Goal: Task Accomplishment & Management: Complete application form

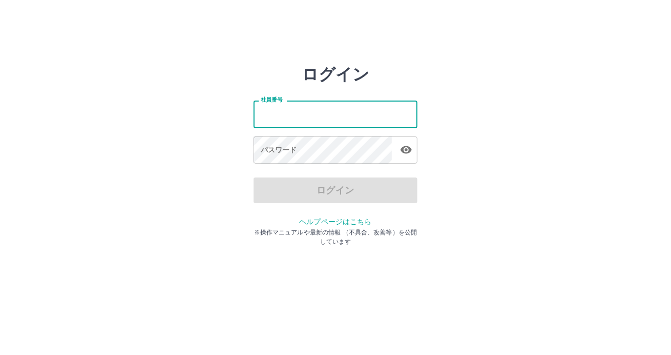
type input "*******"
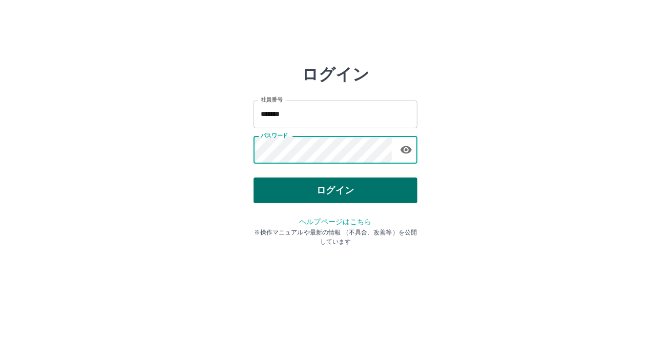
click at [379, 195] on button "ログイン" at bounding box center [336, 190] width 164 height 26
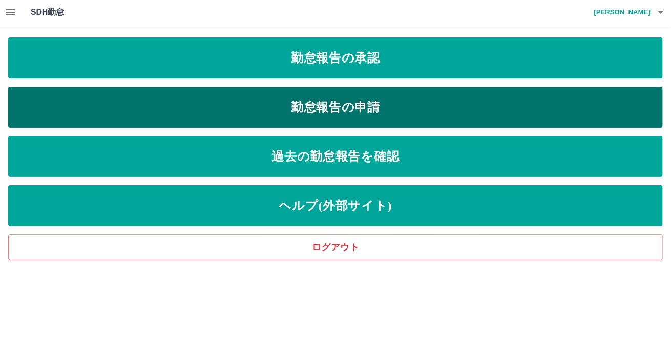
click at [351, 114] on link "勤怠報告の申請" at bounding box center [335, 107] width 655 height 41
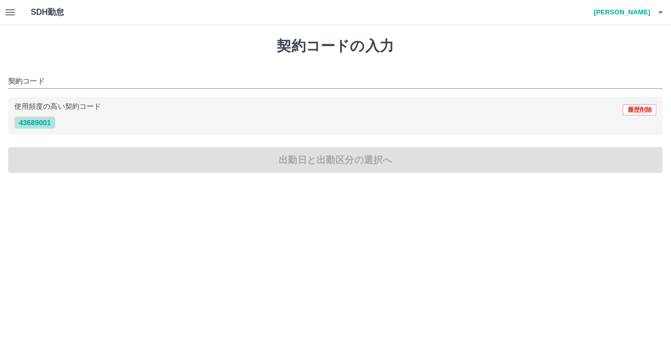
drag, startPoint x: 31, startPoint y: 121, endPoint x: 68, endPoint y: 142, distance: 41.8
click at [32, 121] on button "43689001" at bounding box center [34, 122] width 41 height 12
type input "********"
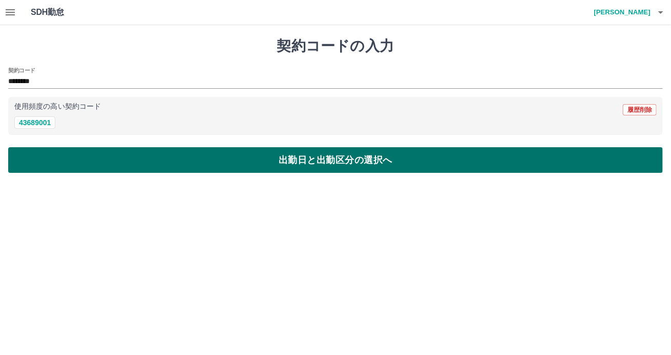
click at [77, 160] on button "出勤日と出勤区分の選択へ" at bounding box center [335, 160] width 655 height 26
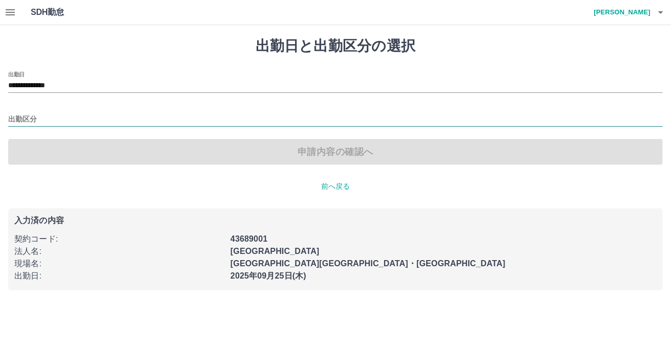
click at [29, 117] on input "出勤区分" at bounding box center [335, 119] width 655 height 13
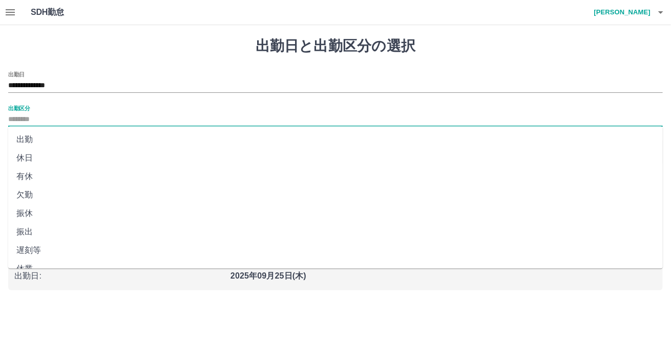
click at [35, 140] on li "出勤" at bounding box center [335, 139] width 655 height 18
type input "**"
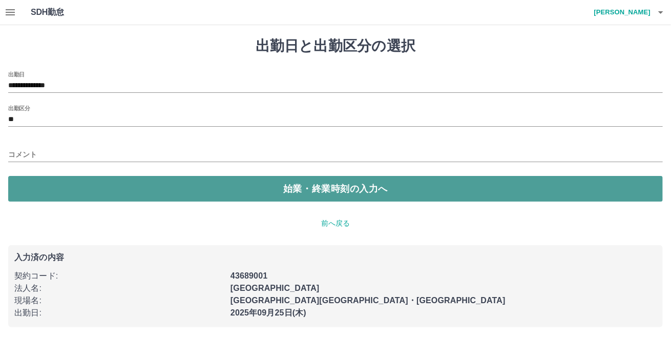
click at [174, 190] on button "始業・終業時刻の入力へ" at bounding box center [335, 189] width 655 height 26
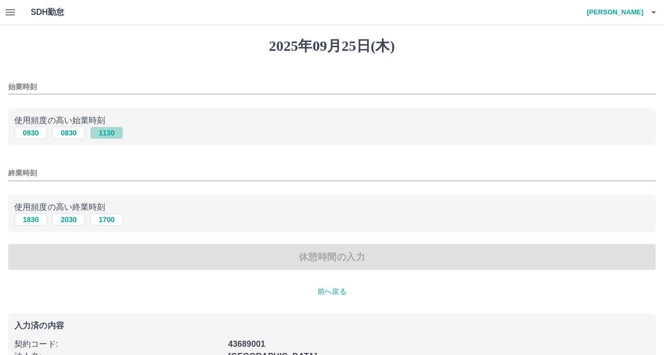
click at [106, 135] on button "1130" at bounding box center [106, 133] width 33 height 12
type input "****"
click at [68, 219] on button "2030" at bounding box center [68, 219] width 33 height 12
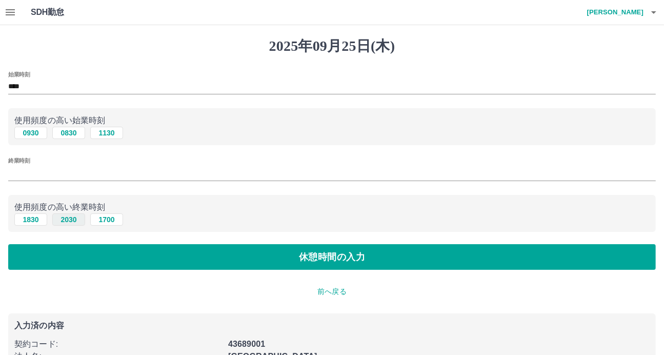
type input "****"
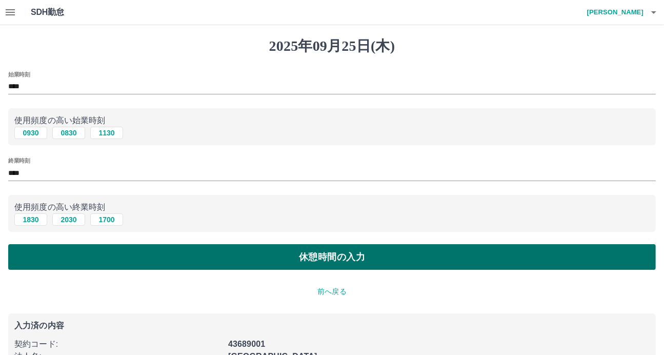
click at [80, 254] on button "休憩時間の入力" at bounding box center [331, 257] width 647 height 26
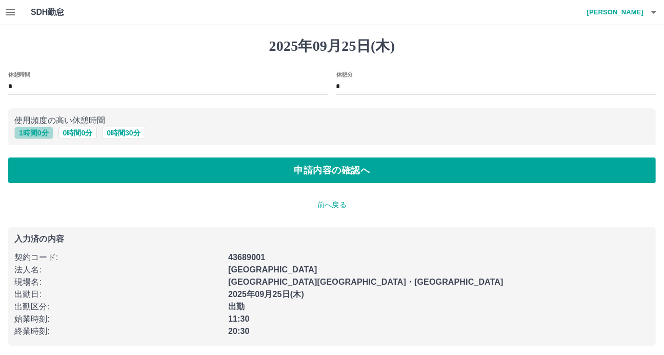
click at [39, 130] on button "1 時間 0 分" at bounding box center [33, 133] width 39 height 12
type input "*"
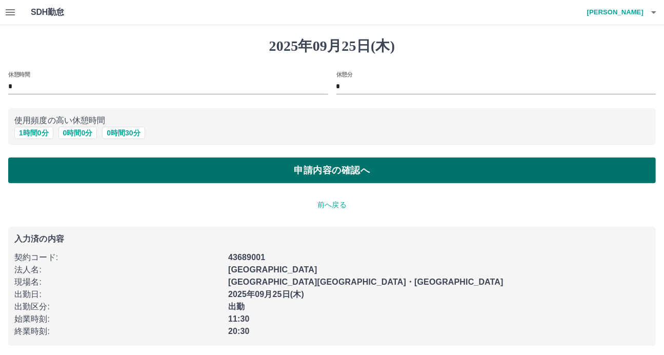
click at [60, 163] on button "申請内容の確認へ" at bounding box center [331, 170] width 647 height 26
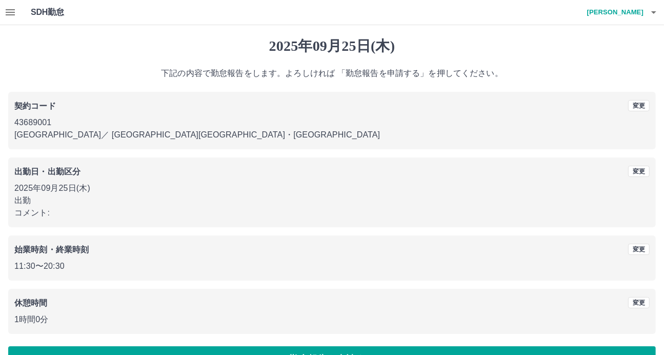
scroll to position [29, 0]
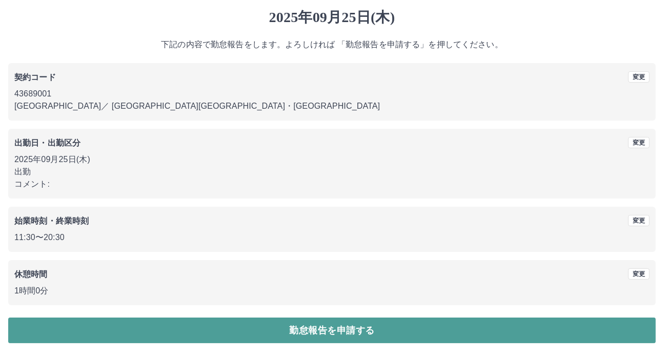
click at [319, 332] on button "勤怠報告を申請する" at bounding box center [331, 330] width 647 height 26
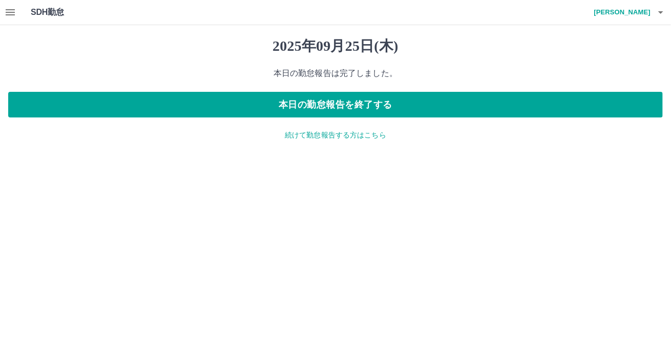
click at [12, 9] on icon "button" at bounding box center [10, 12] width 12 height 12
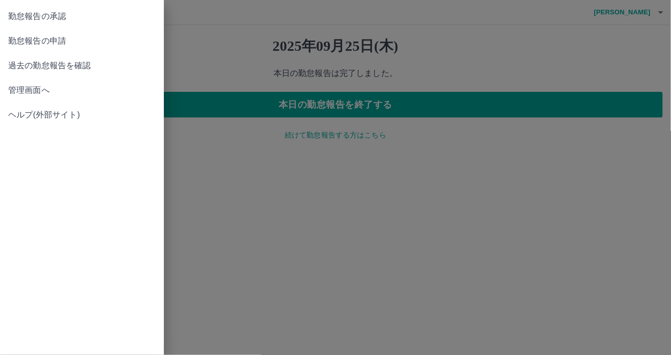
click at [57, 14] on span "勤怠報告の承認" at bounding box center [82, 16] width 148 height 12
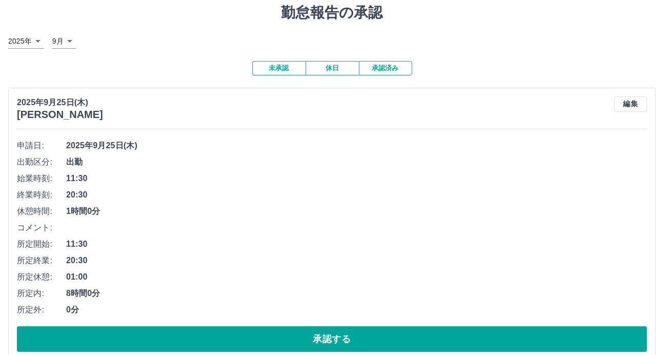
scroll to position [51, 0]
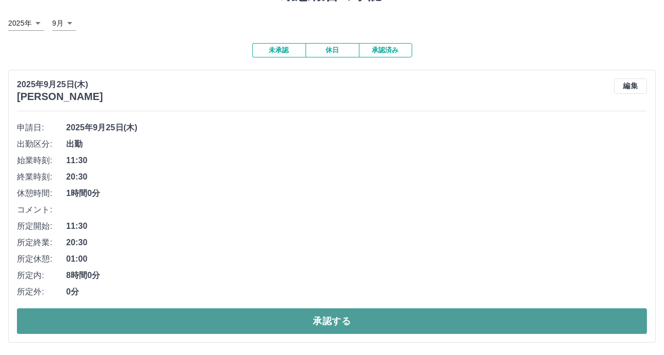
click at [272, 330] on button "承認する" at bounding box center [332, 321] width 630 height 26
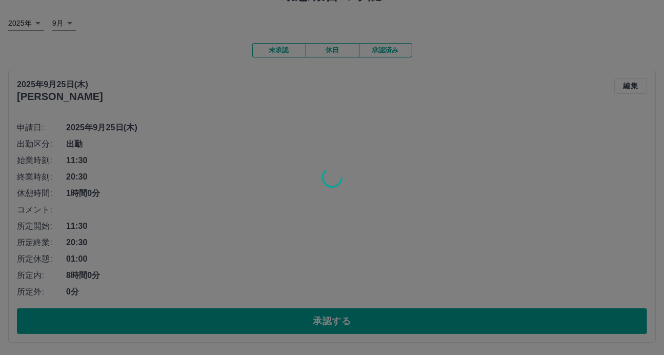
scroll to position [0, 0]
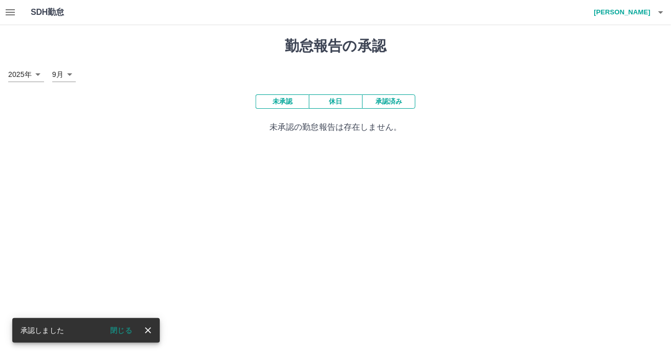
drag, startPoint x: 506, startPoint y: 170, endPoint x: 453, endPoint y: 202, distance: 62.1
click at [505, 146] on html "SDH勤怠 矢野　好美 承認しました 閉じる 勤怠報告の承認 2025年 **** 9月 * 未承認 休日 承認済み 未承認の勤怠報告は存在しません。 SDH…" at bounding box center [335, 73] width 671 height 146
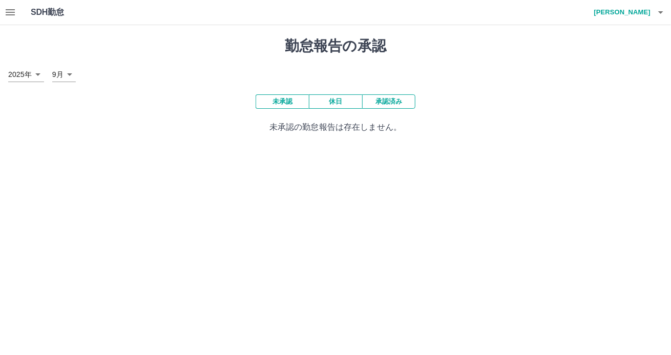
click at [70, 79] on body "SDH勤怠 矢野　好美 勤怠報告の承認 2025年 **** 9月 * 未承認 休日 承認済み 未承認の勤怠報告は存在しません。 SDH勤怠" at bounding box center [335, 73] width 671 height 146
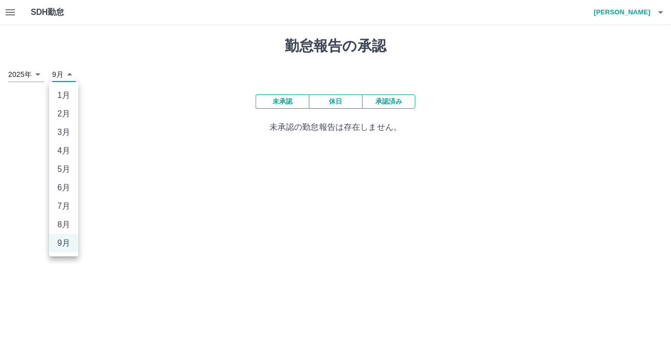
click at [196, 94] on div at bounding box center [335, 177] width 671 height 355
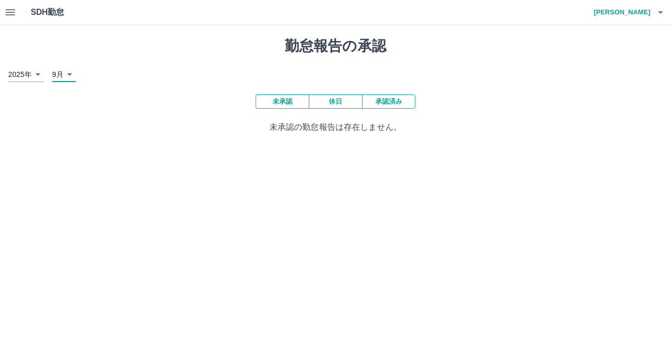
drag, startPoint x: 196, startPoint y: 94, endPoint x: 234, endPoint y: 133, distance: 54.4
click at [197, 94] on div at bounding box center [335, 177] width 671 height 355
click at [347, 146] on html "SDH勤怠 矢野　好美 勤怠報告の承認 2025年 **** 9月 * 未承認 休日 承認済み 未承認の勤怠報告は存在しません。 SDH勤怠" at bounding box center [335, 73] width 671 height 146
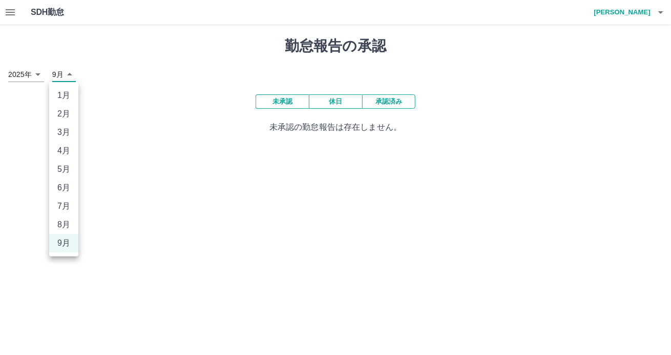
click at [75, 75] on body "SDH勤怠 矢野　好美 勤怠報告の承認 2025年 **** 9月 * 未承認 休日 承認済み 未承認の勤怠報告は存在しません。 SDH勤怠 1月 2月 3月…" at bounding box center [335, 73] width 671 height 146
drag, startPoint x: 167, startPoint y: 182, endPoint x: 412, endPoint y: 157, distance: 246.8
click at [168, 183] on div at bounding box center [335, 177] width 671 height 355
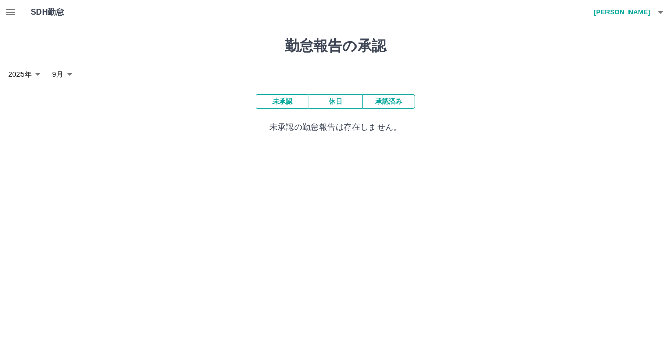
click at [392, 102] on button "承認済み" at bounding box center [388, 101] width 53 height 14
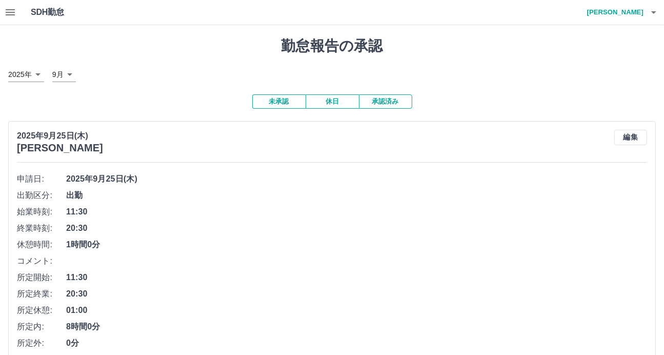
click at [515, 51] on h1 "勤怠報告の承認" at bounding box center [331, 45] width 647 height 17
click at [652, 14] on icon "button" at bounding box center [653, 12] width 12 height 12
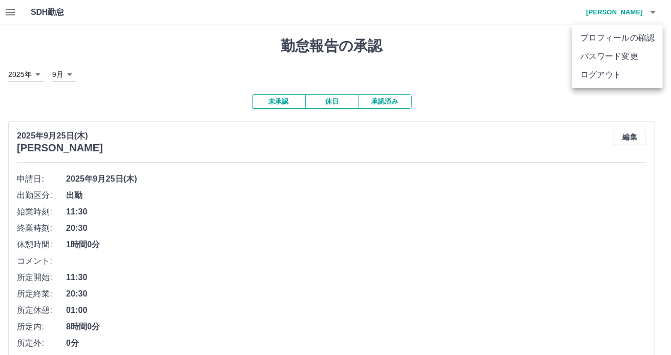
drag, startPoint x: 613, startPoint y: 77, endPoint x: 528, endPoint y: 160, distance: 118.9
click at [528, 160] on div "プロフィールの確認 パスワード変更 ログアウト" at bounding box center [335, 177] width 671 height 355
click at [537, 133] on div at bounding box center [335, 177] width 671 height 355
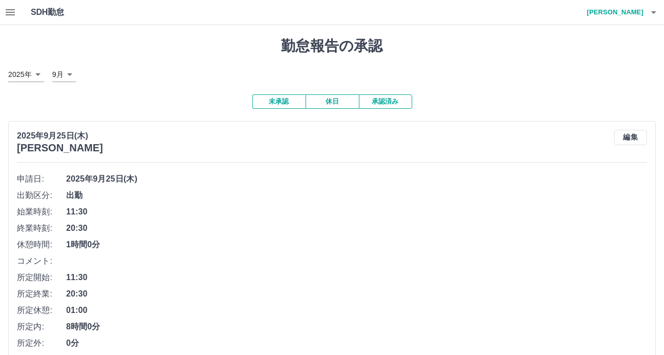
drag, startPoint x: 546, startPoint y: 93, endPoint x: 557, endPoint y: 74, distance: 22.1
click at [650, 9] on icon "button" at bounding box center [653, 12] width 12 height 12
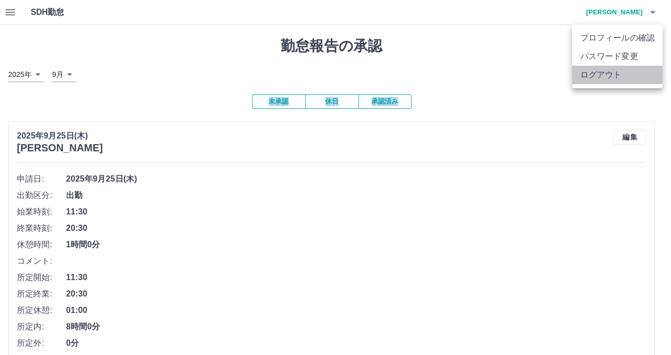
click at [611, 76] on li "ログアウト" at bounding box center [617, 75] width 91 height 18
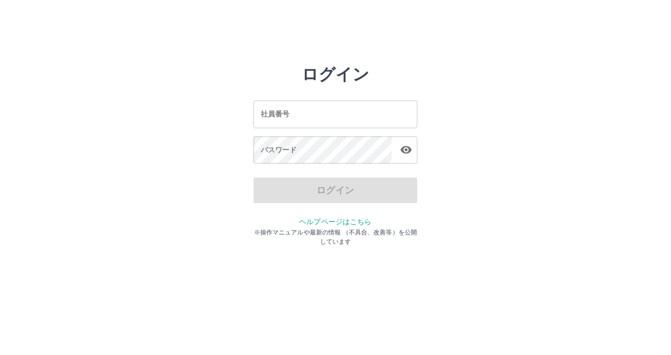
drag, startPoint x: 542, startPoint y: 251, endPoint x: 532, endPoint y: 253, distance: 10.5
click at [539, 229] on html "ログイン 社員番号 社員番号 パスワード パスワード ログイン ヘルプページはこちら ※操作マニュアルや最新の情報 （不具合、改善等）を公開しています" at bounding box center [335, 114] width 671 height 229
